Goal: Information Seeking & Learning: Learn about a topic

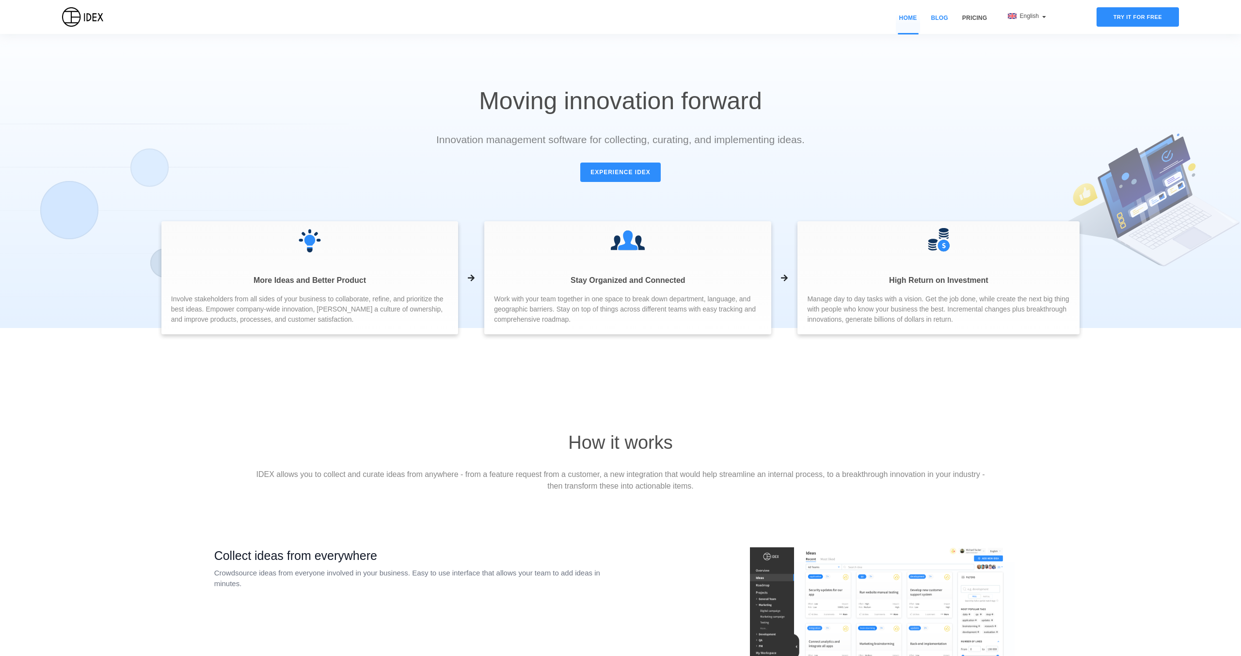
click at [945, 20] on link "Blog" at bounding box center [940, 24] width 24 height 20
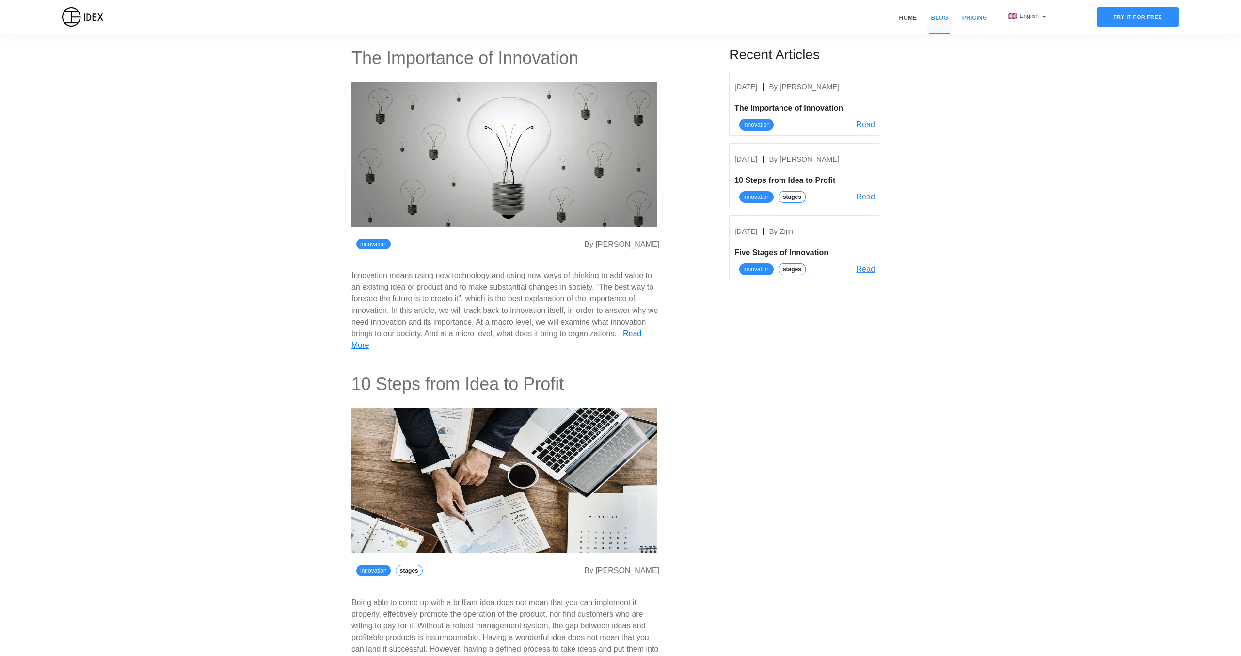
click at [972, 18] on link "Pricing" at bounding box center [975, 24] width 32 height 20
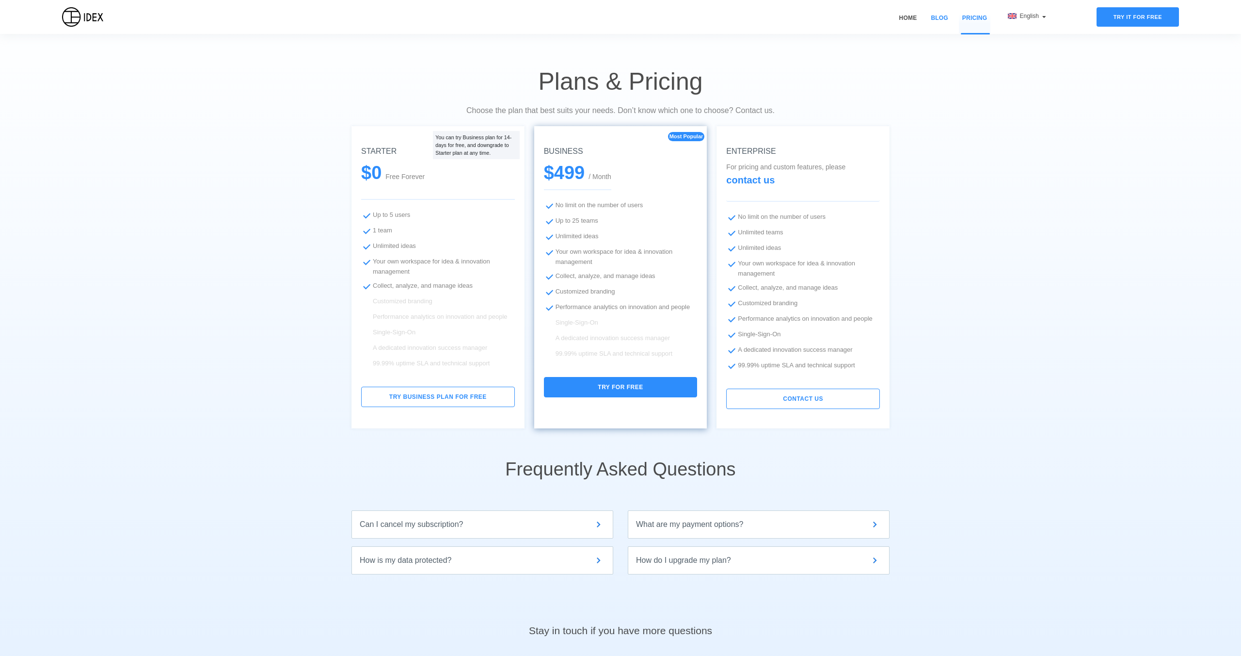
click at [931, 16] on link "Blog" at bounding box center [940, 24] width 24 height 20
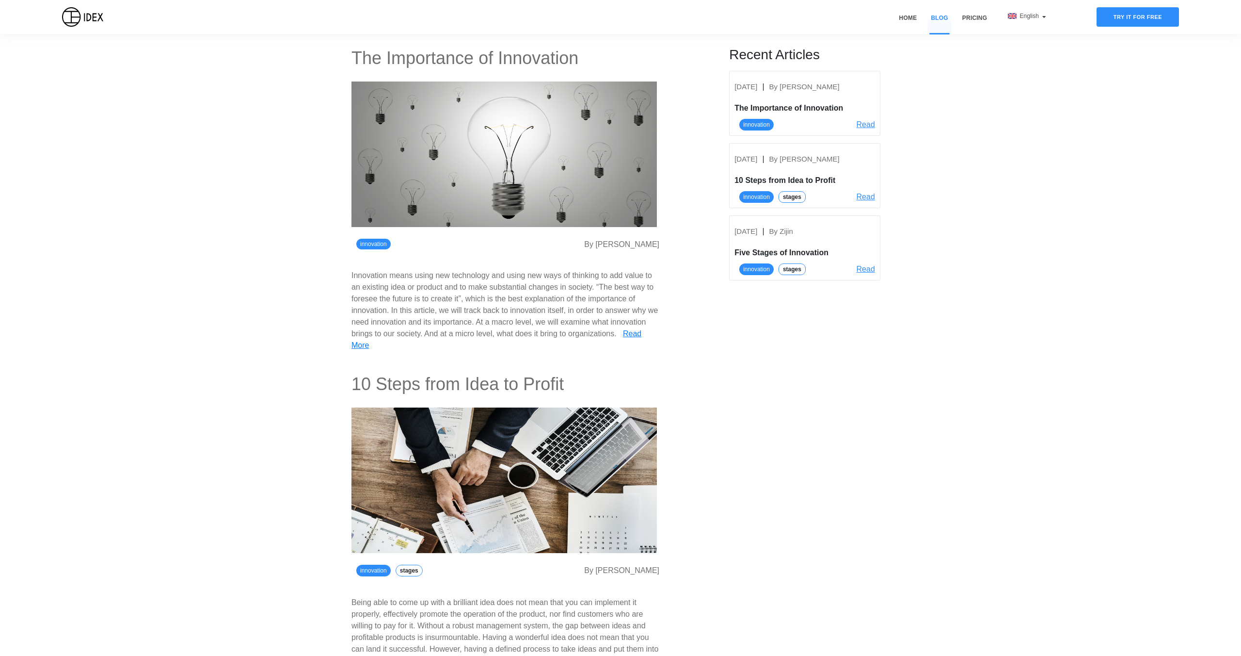
click at [976, 12] on div "Home Blog Pricing" at bounding box center [940, 17] width 102 height 34
click at [974, 18] on link "Pricing" at bounding box center [975, 24] width 32 height 20
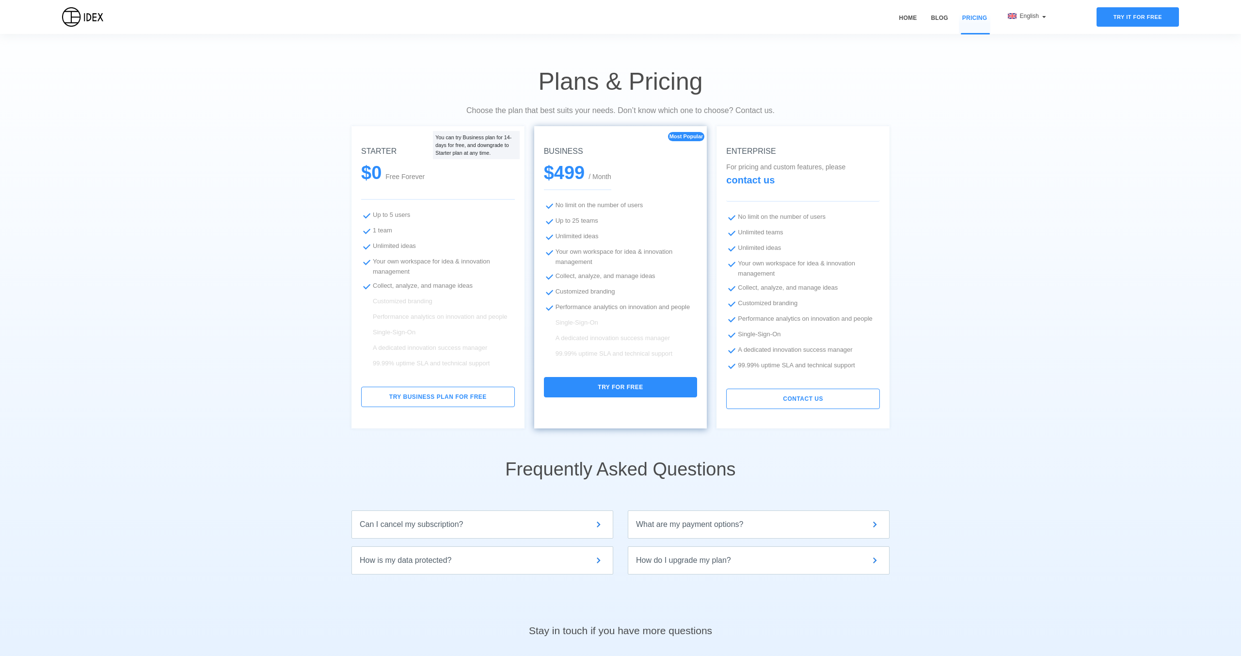
click at [691, 133] on span "Most Popular" at bounding box center [687, 136] width 34 height 6
click at [843, 301] on li "Customized branding" at bounding box center [803, 304] width 154 height 12
click at [423, 242] on li "Unlimited ideas" at bounding box center [438, 247] width 154 height 12
click at [860, 525] on div "What are my payment options?" at bounding box center [758, 524] width 245 height 12
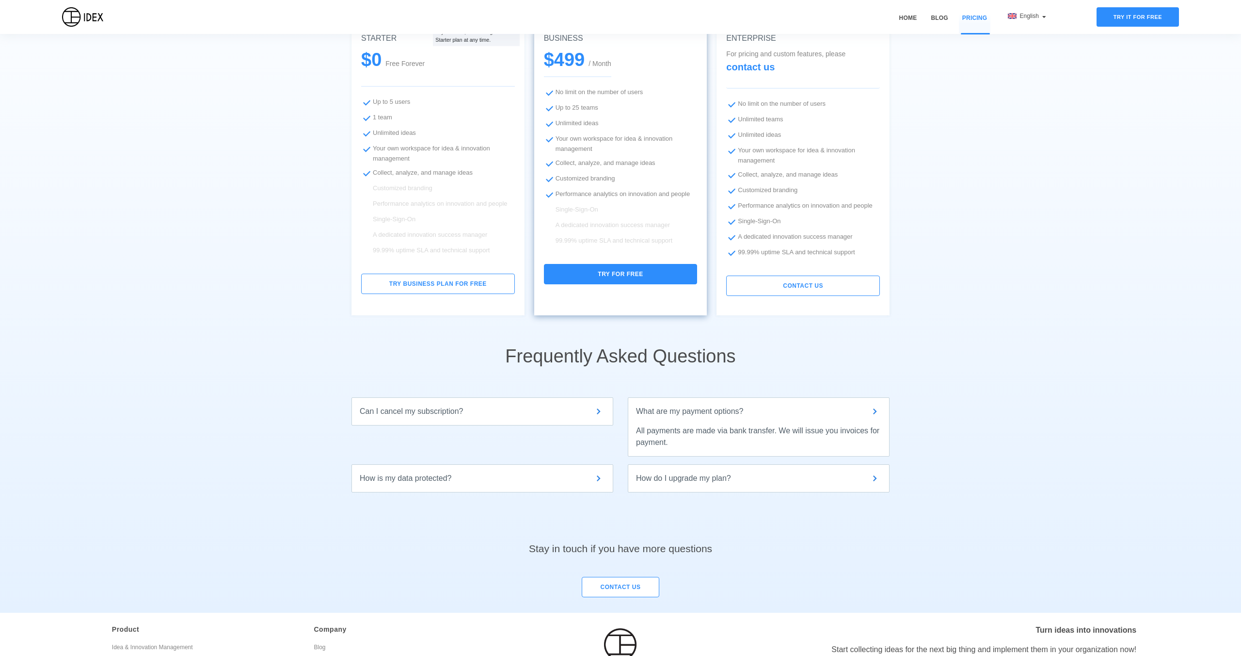
scroll to position [122, 0]
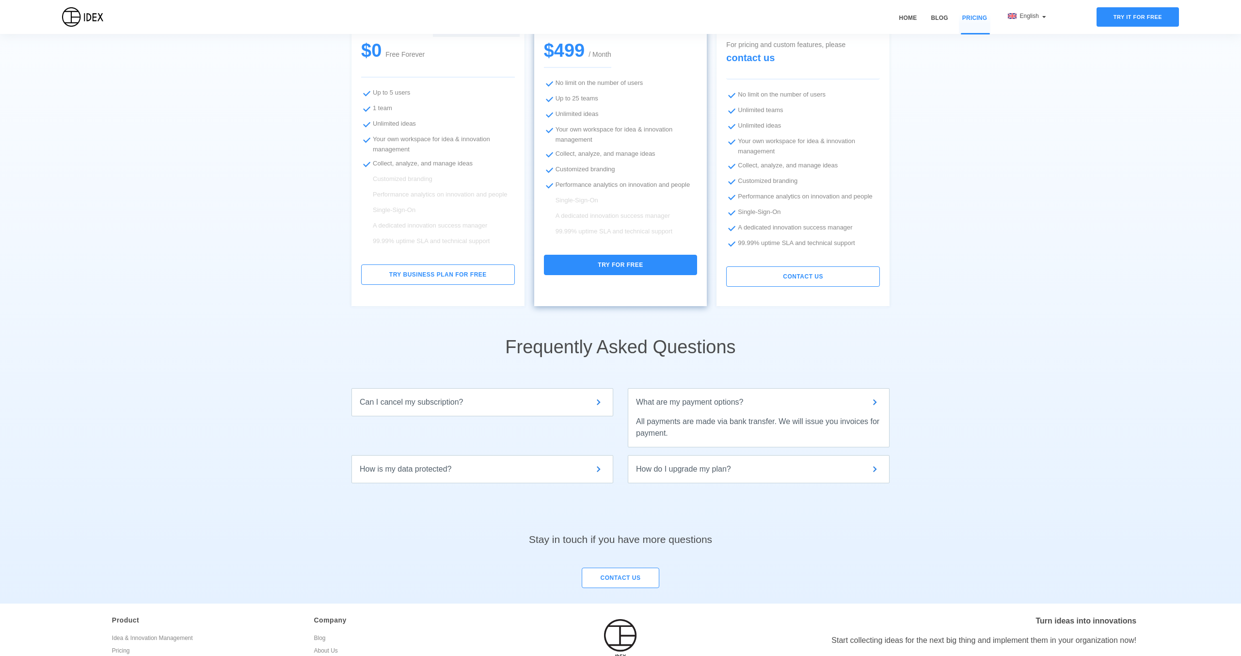
click at [872, 463] on img at bounding box center [875, 469] width 12 height 12
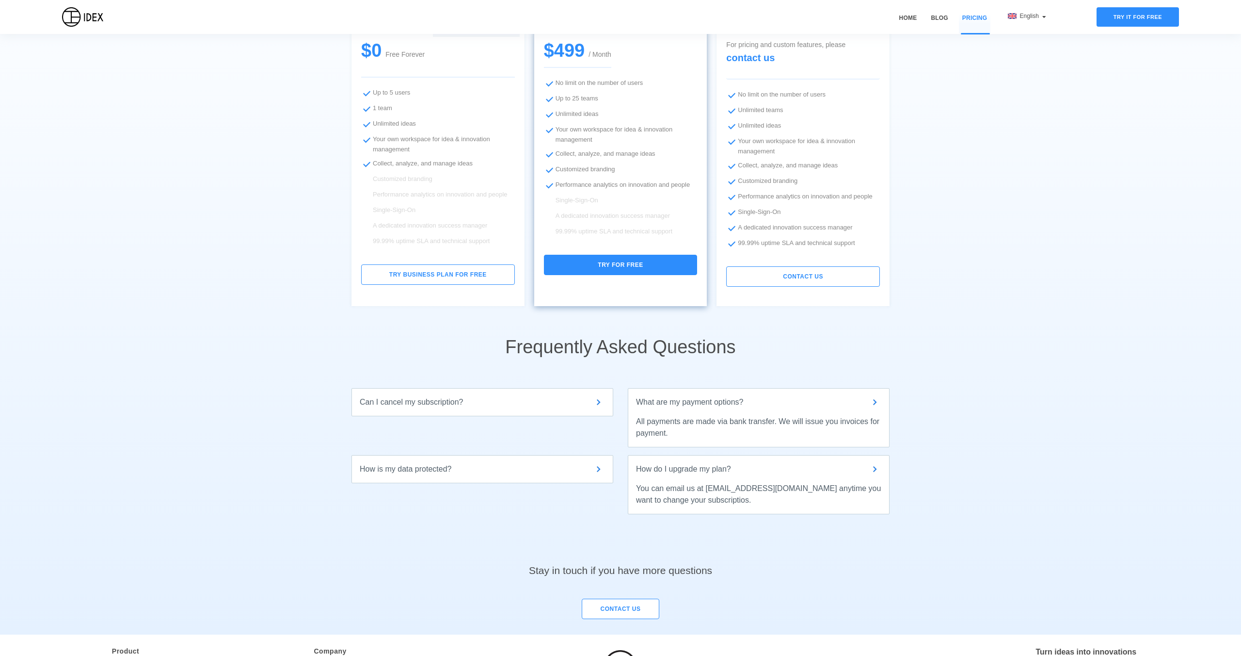
click at [599, 461] on div "How is my data protected? We take security very seriously. Your contact info, i…" at bounding box center [483, 469] width 262 height 28
click at [596, 469] on img at bounding box center [599, 469] width 12 height 12
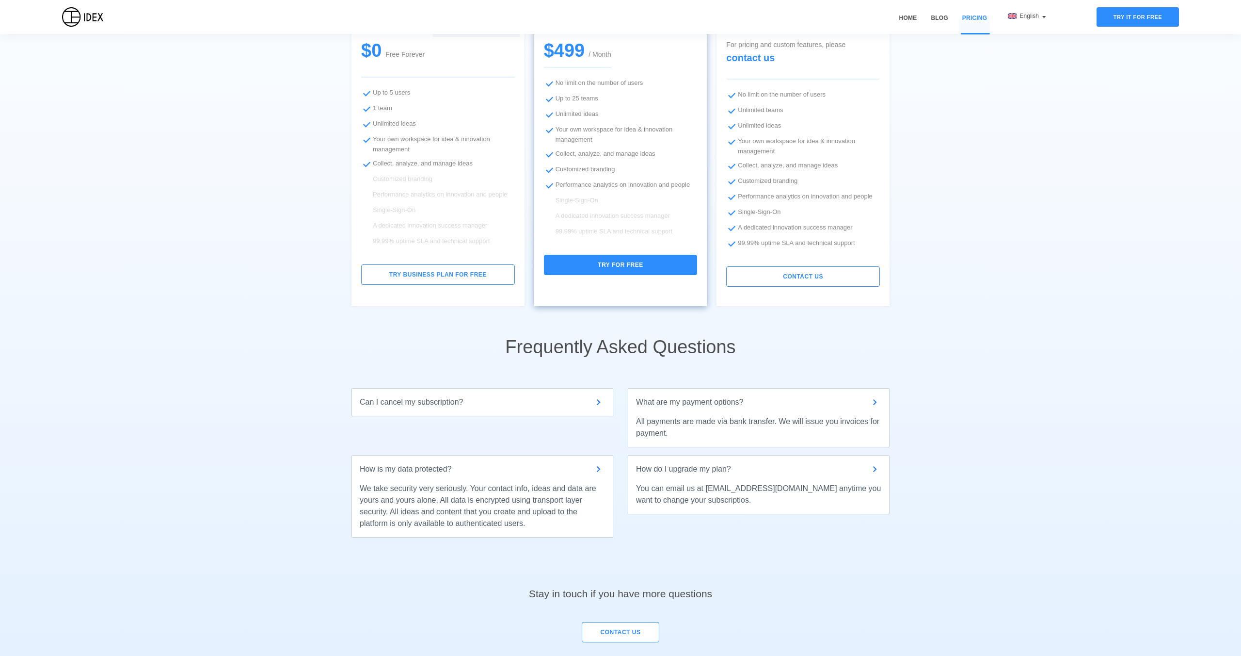
click at [599, 400] on img at bounding box center [599, 402] width 12 height 12
